Goal: Check status

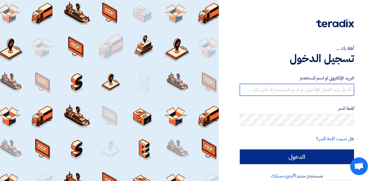
type input "[EMAIL_ADDRESS][DOMAIN_NAME]"
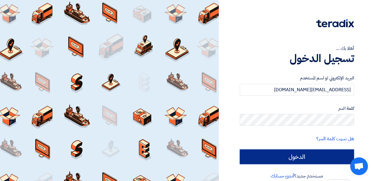
click at [282, 155] on input "الدخول" at bounding box center [297, 156] width 114 height 15
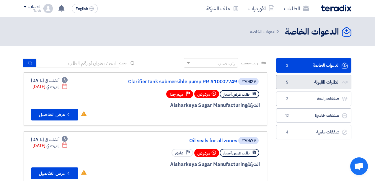
click at [306, 82] on link "الطلبات المقبولة الطلبات المقبولة 5" at bounding box center [313, 82] width 75 height 14
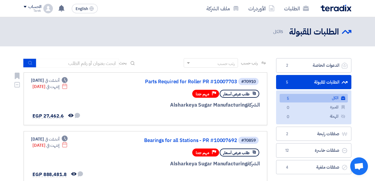
scroll to position [39, 0]
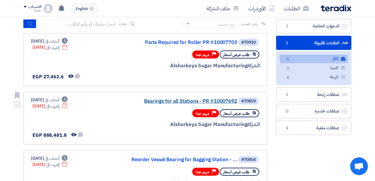
click at [181, 101] on link "Bearings for all Stations - PR #10007692" at bounding box center [178, 101] width 118 height 5
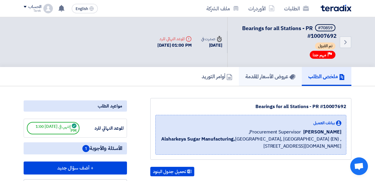
click at [255, 78] on h5 "عروض الأسعار المقدمة" at bounding box center [270, 76] width 50 height 7
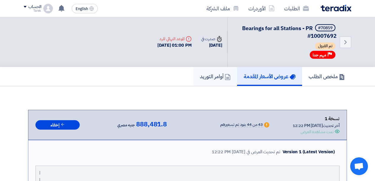
click at [212, 77] on h5 "أوامر التوريد" at bounding box center [215, 76] width 31 height 7
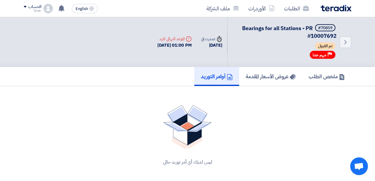
scroll to position [19, 0]
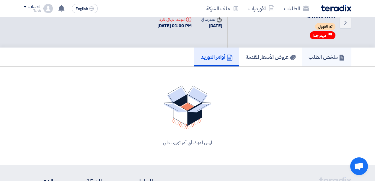
click at [320, 58] on h5 "ملخص الطلب" at bounding box center [327, 56] width 36 height 7
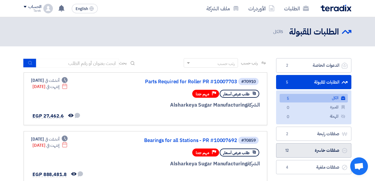
click at [321, 151] on link "صفقات خاسرة صفقات خاسرة 12" at bounding box center [313, 150] width 75 height 14
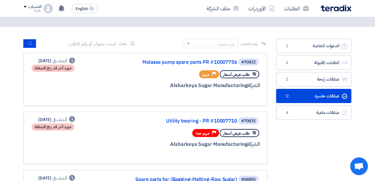
scroll to position [39, 0]
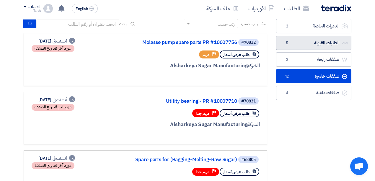
click at [299, 42] on link "الطلبات المقبولة الطلبات المقبولة 5" at bounding box center [313, 43] width 75 height 14
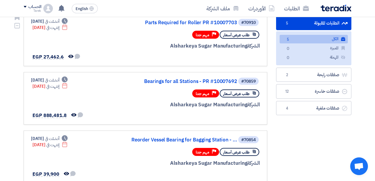
scroll to position [19, 0]
